Goal: Task Accomplishment & Management: Use online tool/utility

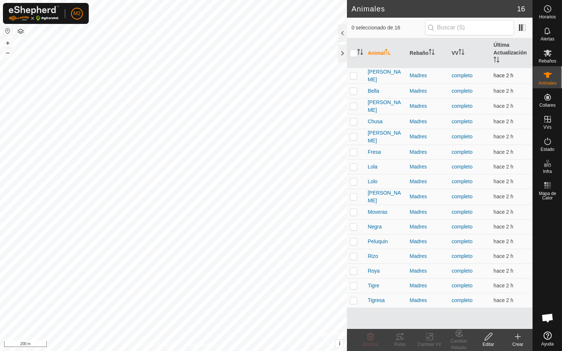
click at [354, 75] on p-checkbox at bounding box center [353, 76] width 7 height 6
checkbox input "true"
click at [353, 90] on p-checkbox at bounding box center [353, 91] width 7 height 6
checkbox input "true"
click at [354, 105] on p-checkbox at bounding box center [353, 106] width 7 height 6
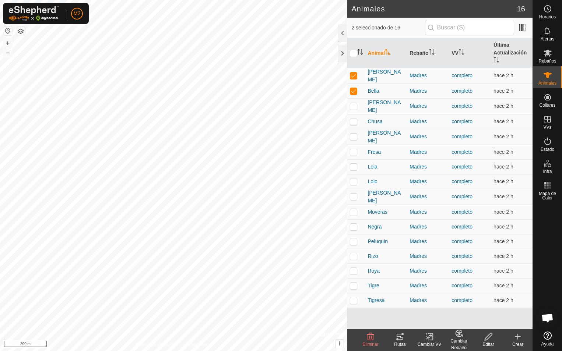
checkbox input "true"
click at [353, 119] on p-checkbox at bounding box center [353, 122] width 7 height 6
checkbox input "true"
click at [353, 134] on p-checkbox at bounding box center [353, 137] width 7 height 6
checkbox input "true"
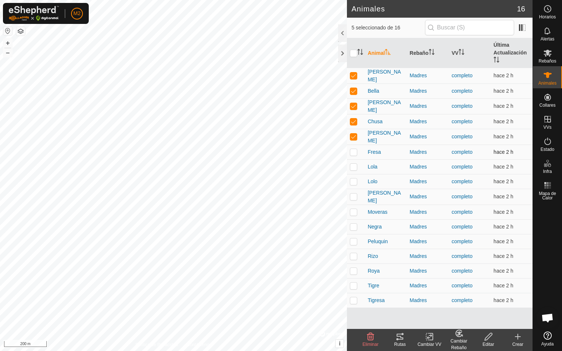
click at [354, 149] on p-checkbox at bounding box center [353, 152] width 7 height 6
checkbox input "true"
click at [355, 164] on p-checkbox at bounding box center [353, 167] width 7 height 6
checkbox input "true"
click at [353, 179] on p-checkbox at bounding box center [353, 182] width 7 height 6
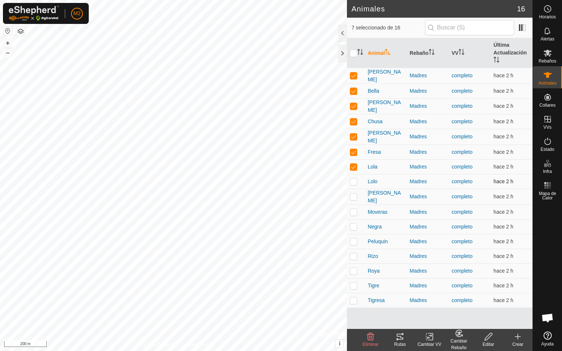
checkbox input "true"
click at [353, 194] on p-checkbox at bounding box center [353, 197] width 7 height 6
checkbox input "true"
click at [353, 209] on p-tablecheckbox at bounding box center [353, 212] width 7 height 6
checkbox input "true"
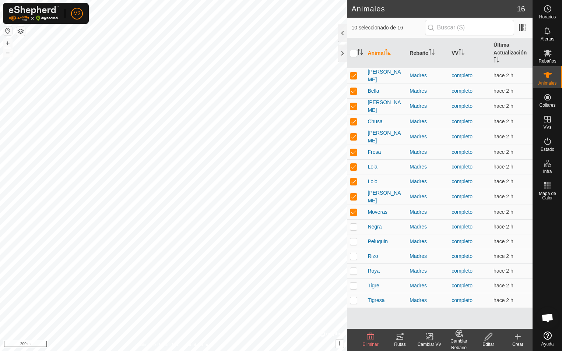
click at [351, 224] on p-checkbox at bounding box center [353, 227] width 7 height 6
checkbox input "false"
click at [401, 338] on icon at bounding box center [399, 337] width 7 height 6
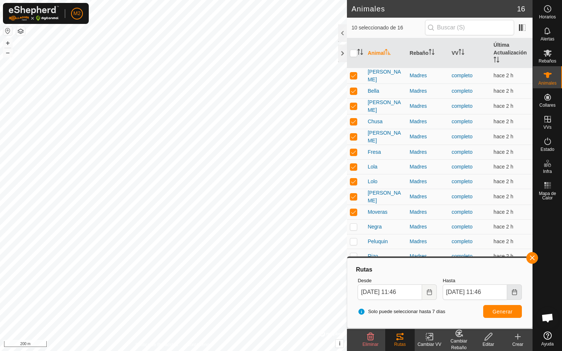
click at [515, 292] on icon "Choose Date" at bounding box center [514, 292] width 5 height 6
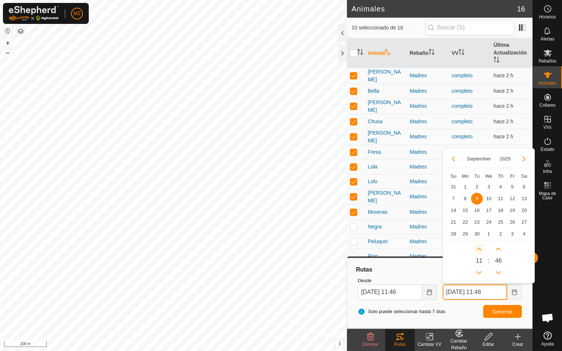
click at [479, 248] on button "Next Hour" at bounding box center [479, 249] width 12 height 12
click at [479, 248] on span "Next Hour" at bounding box center [479, 248] width 0 height 0
click at [479, 248] on button "Next Hour" at bounding box center [479, 249] width 12 height 12
type input "[DATE] 14:46"
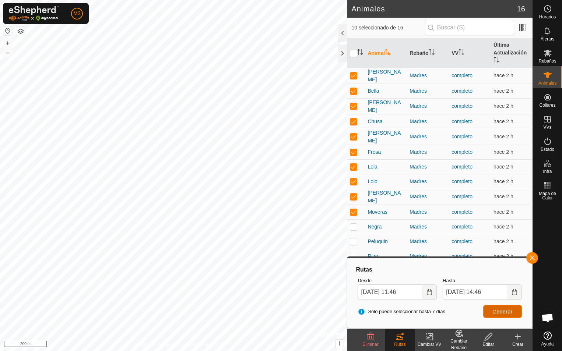
click at [506, 313] on span "Generar" at bounding box center [502, 312] width 20 height 6
click at [403, 293] on input "[DATE] 11:46" at bounding box center [389, 292] width 64 height 15
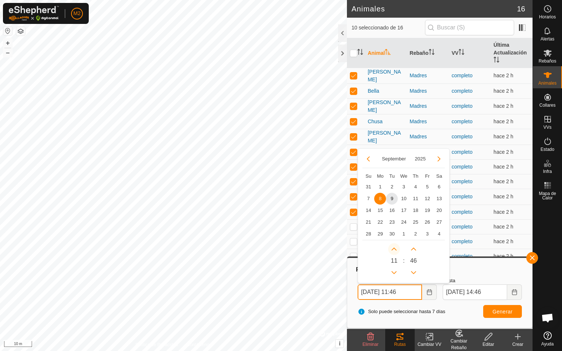
click at [394, 249] on button "Next Hour" at bounding box center [394, 249] width 12 height 12
click at [395, 250] on span "Next Hour" at bounding box center [395, 250] width 0 height 0
click at [394, 249] on button "Next Hour" at bounding box center [394, 249] width 12 height 12
click at [395, 250] on span "Next Hour" at bounding box center [395, 250] width 0 height 0
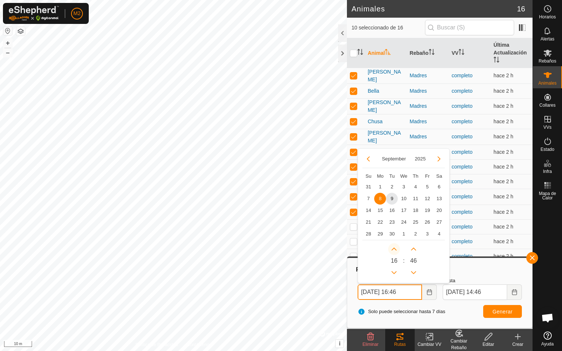
click at [394, 249] on button "Next Hour" at bounding box center [394, 249] width 12 height 12
type input "[DATE] 19:46"
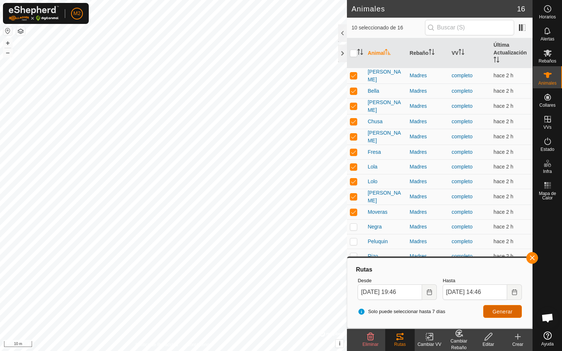
click at [495, 311] on span "Generar" at bounding box center [502, 312] width 20 height 6
click at [353, 53] on input "checkbox" at bounding box center [353, 53] width 7 height 7
checkbox input "true"
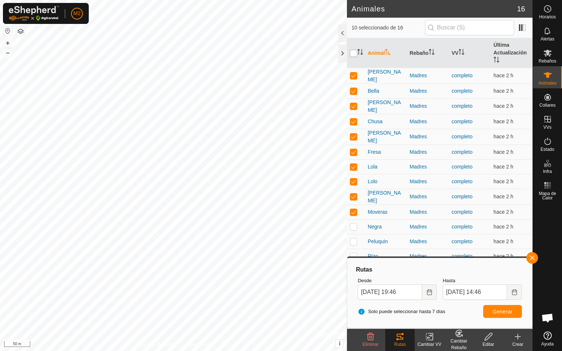
checkbox input "true"
click at [353, 53] on input "checkbox" at bounding box center [353, 53] width 7 height 7
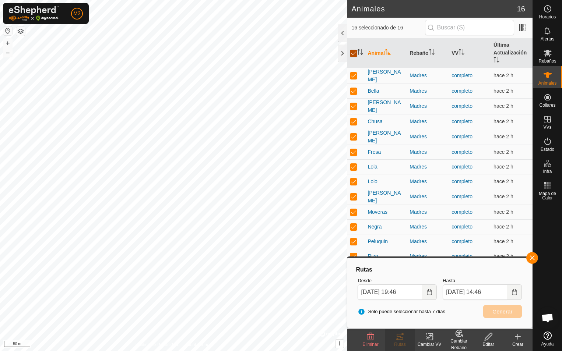
checkbox input "false"
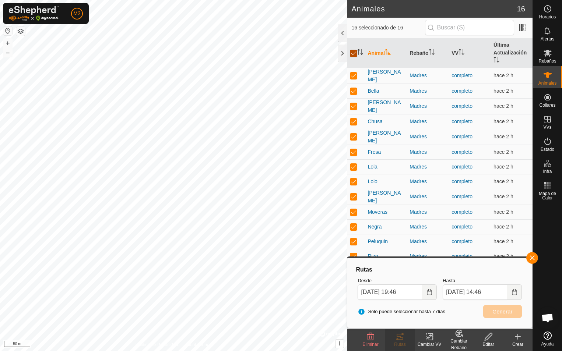
checkbox input "false"
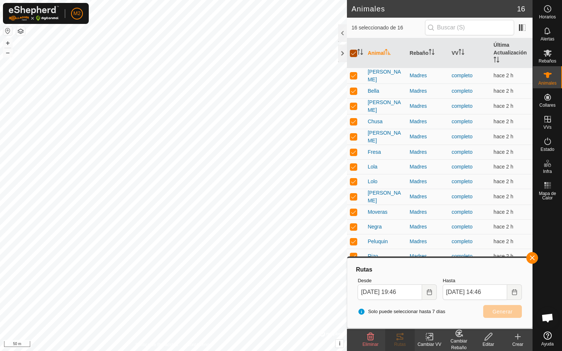
checkbox input "false"
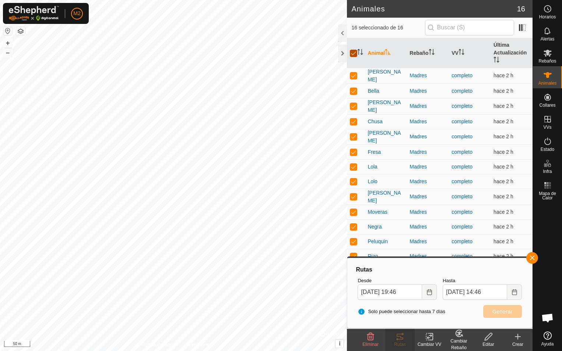
checkbox input "false"
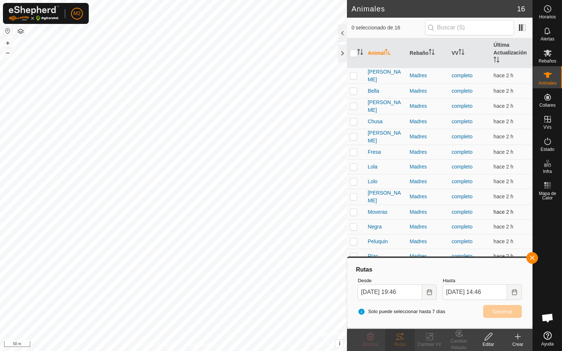
click at [351, 209] on p-checkbox at bounding box center [353, 212] width 7 height 6
checkbox input "true"
click at [353, 224] on p-checkbox at bounding box center [353, 227] width 7 height 6
checkbox input "true"
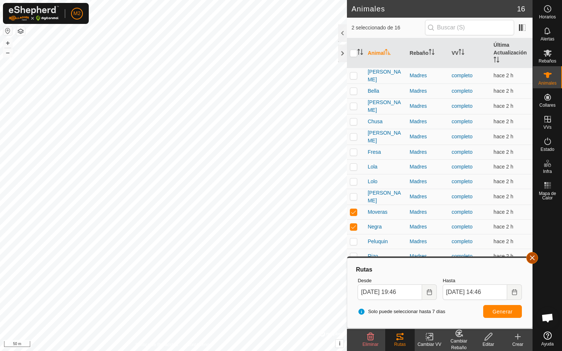
click at [533, 259] on button "button" at bounding box center [532, 258] width 12 height 12
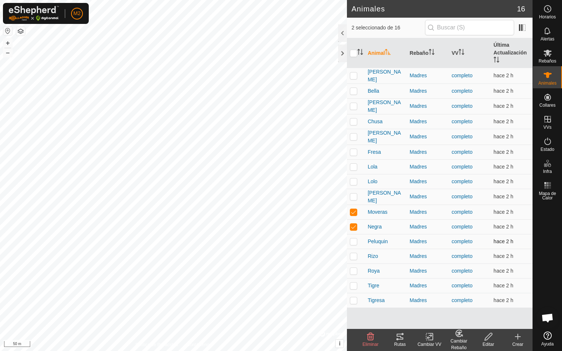
click at [353, 239] on p-checkbox at bounding box center [353, 242] width 7 height 6
checkbox input "true"
click at [355, 254] on p-checkbox at bounding box center [353, 256] width 7 height 6
checkbox input "true"
click at [352, 269] on p-checkbox at bounding box center [353, 271] width 7 height 6
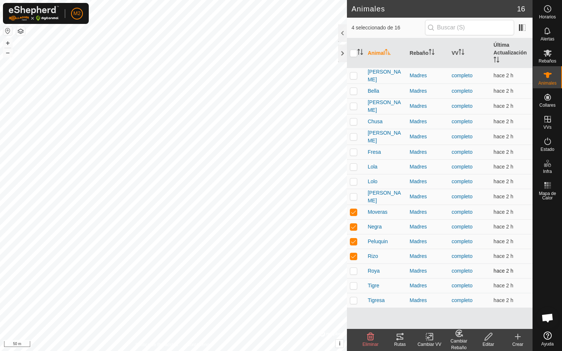
checkbox input "true"
click at [353, 283] on p-checkbox at bounding box center [353, 286] width 7 height 6
checkbox input "true"
click at [353, 298] on p-checkbox at bounding box center [353, 300] width 7 height 6
checkbox input "true"
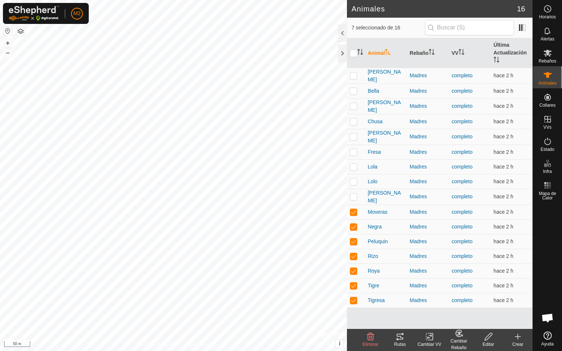
click at [398, 338] on icon at bounding box center [399, 336] width 9 height 9
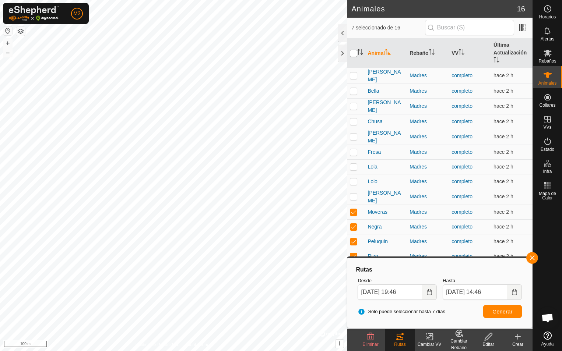
click at [353, 54] on input "checkbox" at bounding box center [353, 53] width 7 height 7
checkbox input "true"
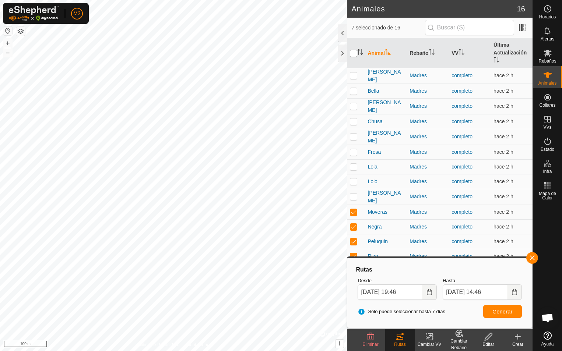
checkbox input "true"
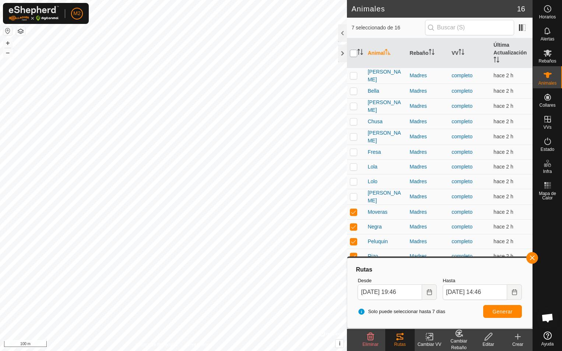
checkbox input "true"
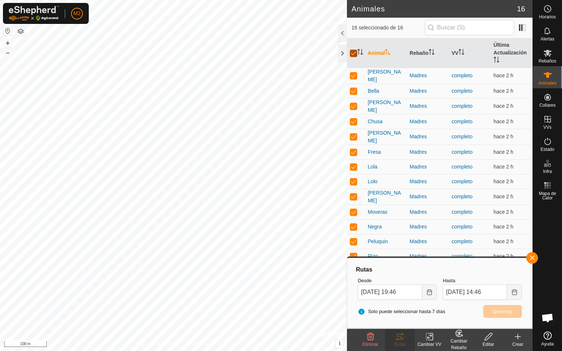
click at [353, 54] on input "checkbox" at bounding box center [353, 53] width 7 height 7
checkbox input "false"
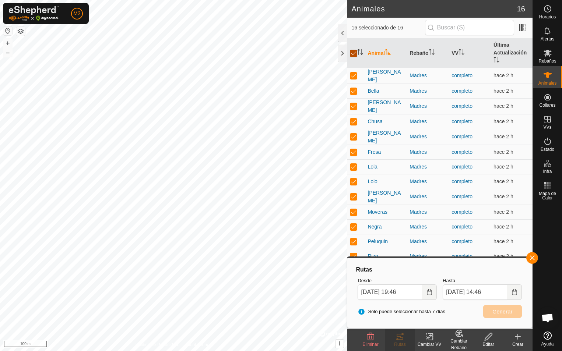
checkbox input "false"
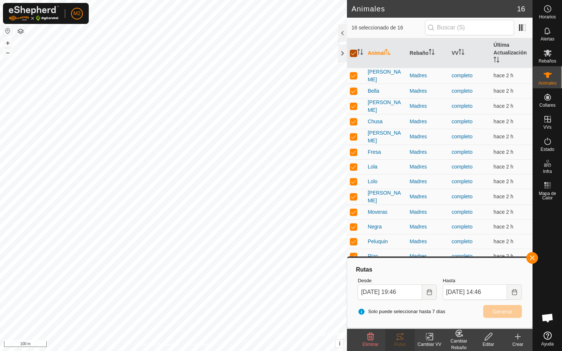
checkbox input "false"
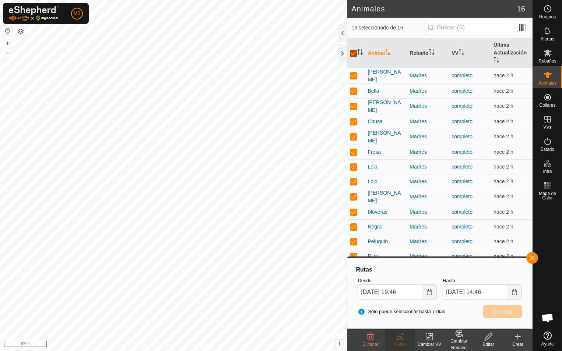
checkbox input "false"
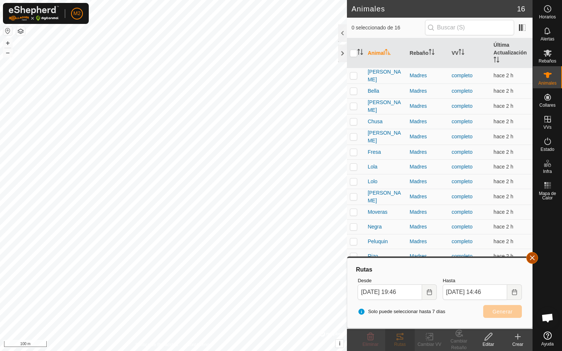
click at [533, 260] on button "button" at bounding box center [532, 258] width 12 height 12
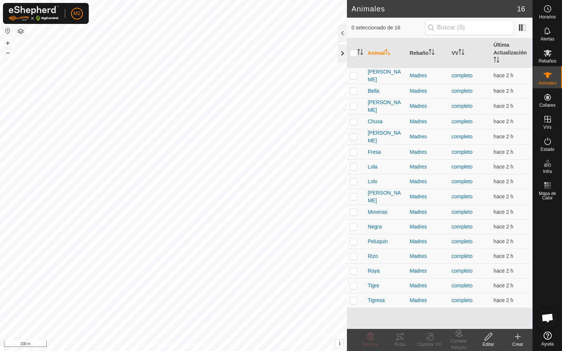
click at [342, 53] on div at bounding box center [342, 54] width 9 height 18
